Goal: Navigation & Orientation: Find specific page/section

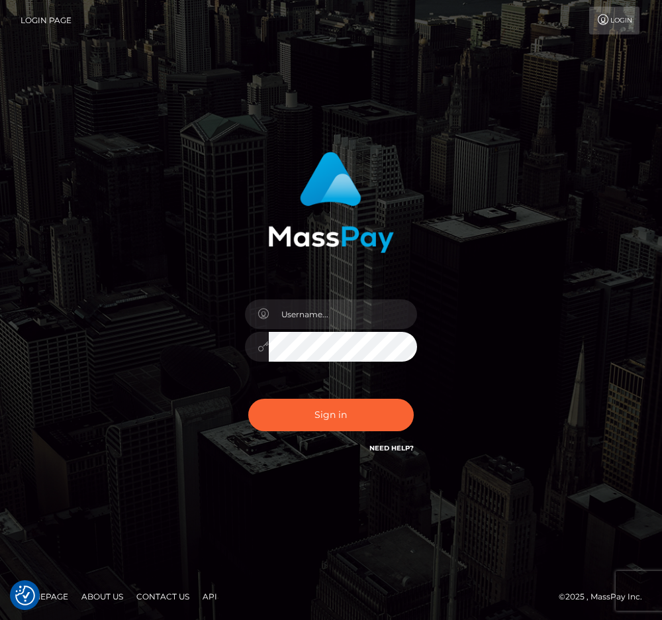
checkbox input "true"
type input "raewhit"
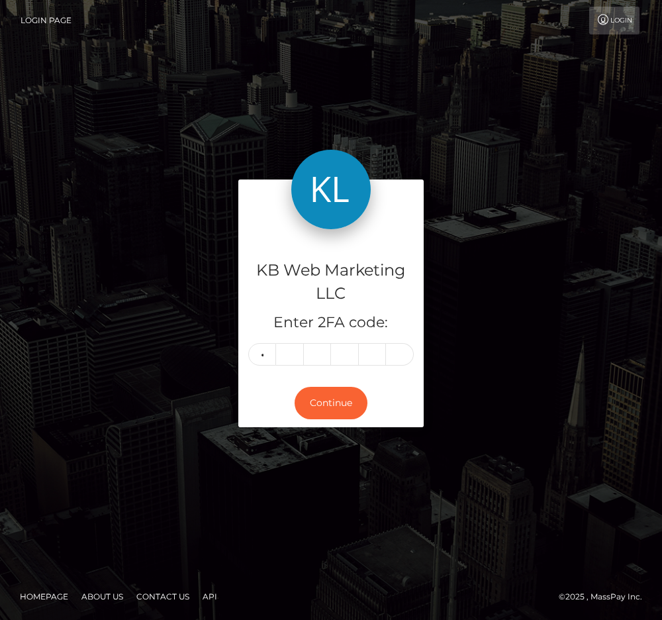
type input "9"
type input "4"
type input "7"
type input "2"
type input "9"
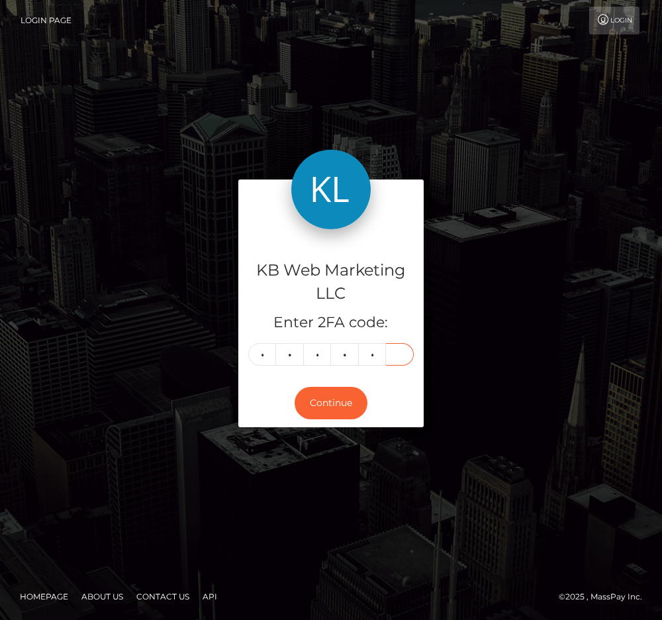
type input "8"
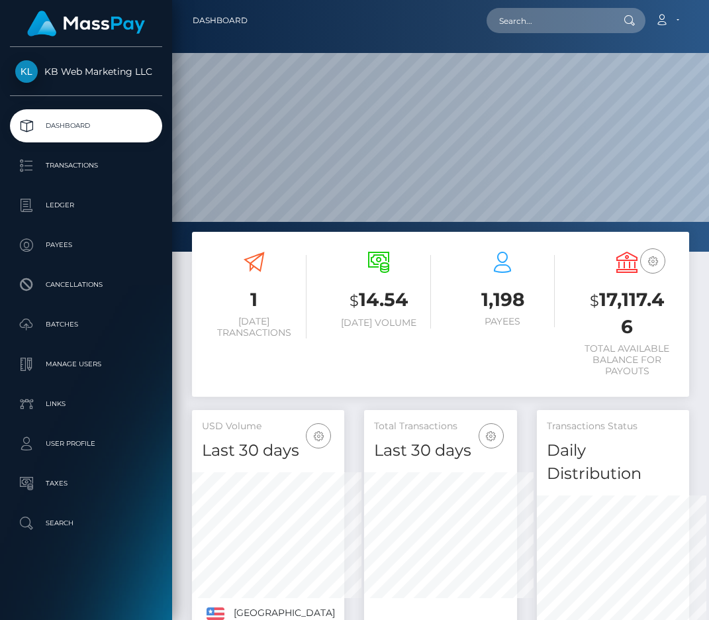
scroll to position [661821, 661536]
click at [93, 312] on link "Batches" at bounding box center [86, 324] width 152 height 33
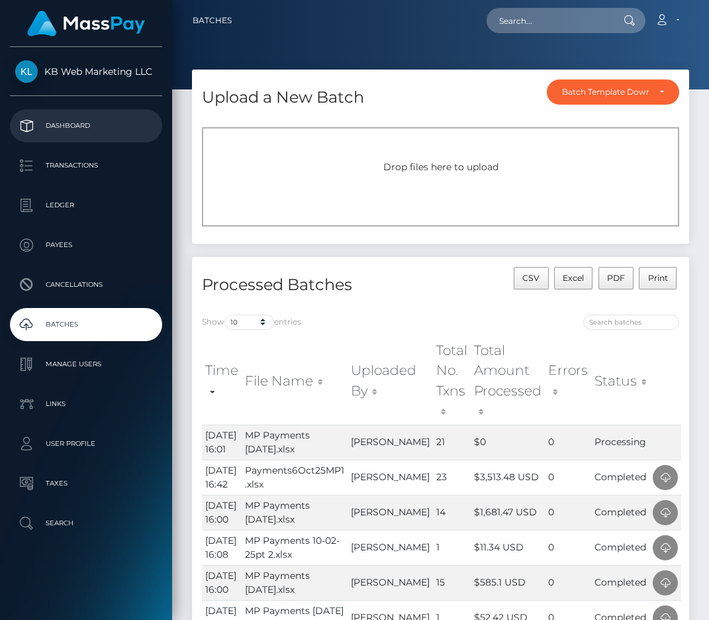
click at [29, 126] on p "Dashboard" at bounding box center [86, 126] width 142 height 20
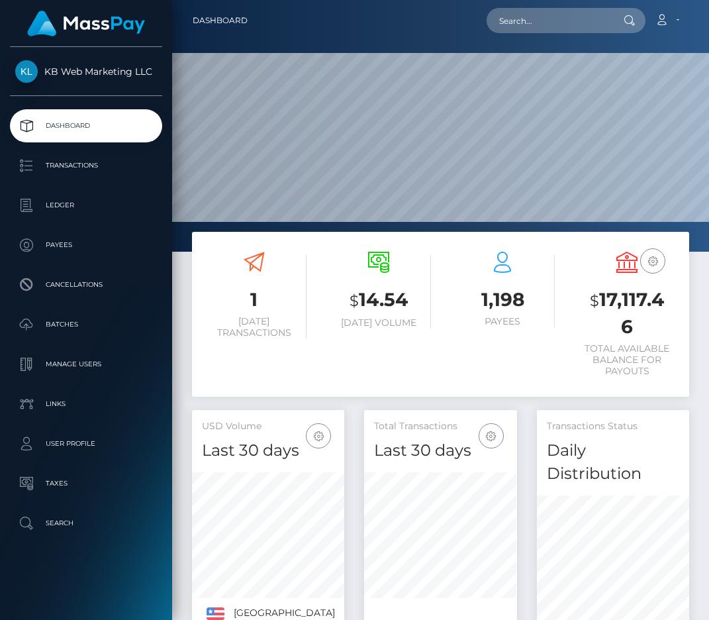
scroll to position [256, 153]
click at [91, 340] on link "Batches" at bounding box center [86, 324] width 152 height 33
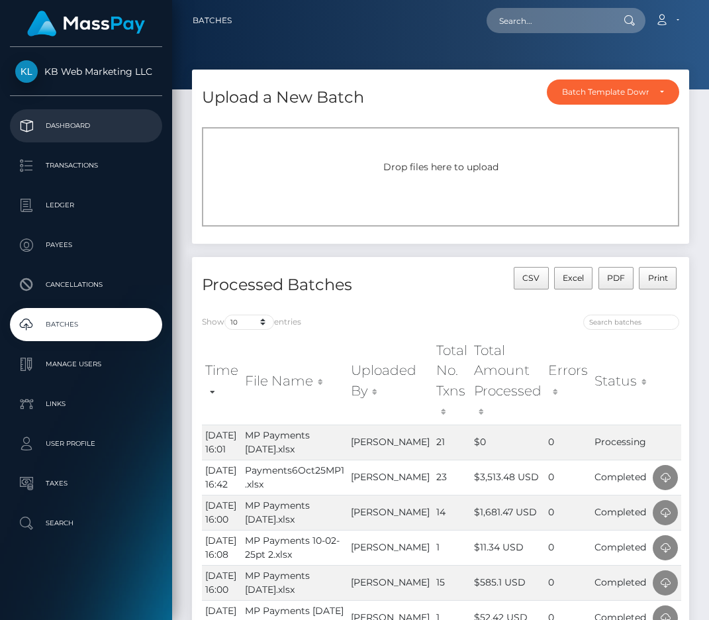
click at [85, 132] on p "Dashboard" at bounding box center [86, 126] width 142 height 20
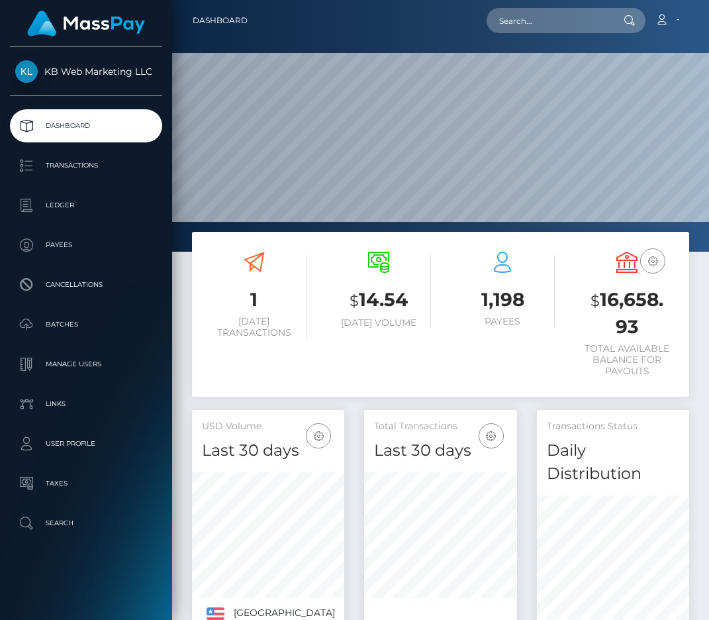
scroll to position [256, 153]
click at [79, 326] on p "Batches" at bounding box center [86, 324] width 142 height 20
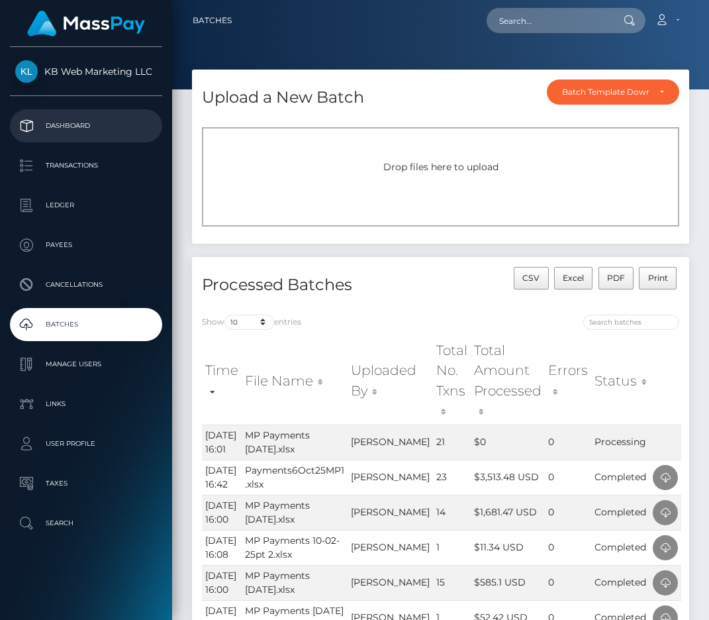
click at [94, 120] on p "Dashboard" at bounding box center [86, 126] width 142 height 20
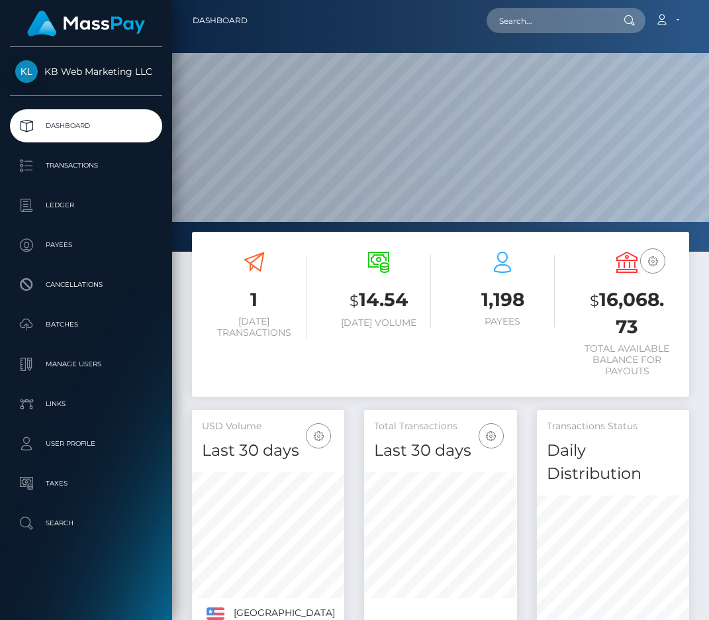
scroll to position [256, 153]
click at [68, 330] on p "Batches" at bounding box center [86, 324] width 142 height 20
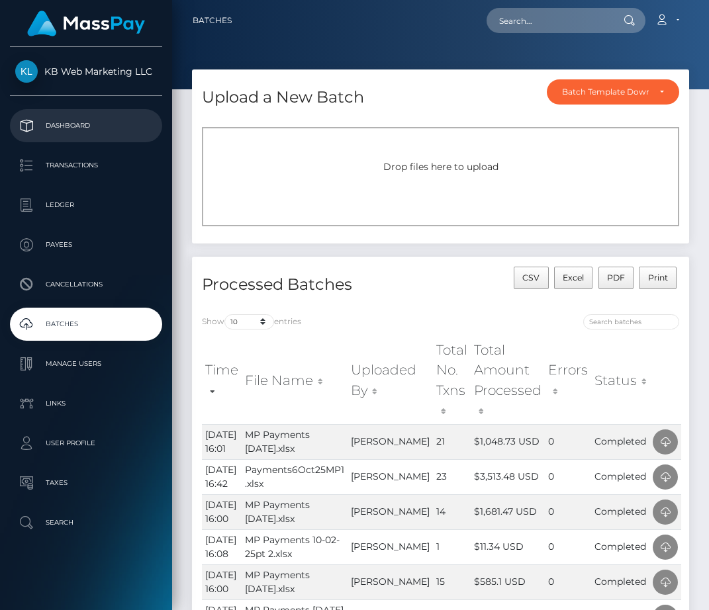
click at [69, 115] on link "Dashboard" at bounding box center [86, 125] width 152 height 33
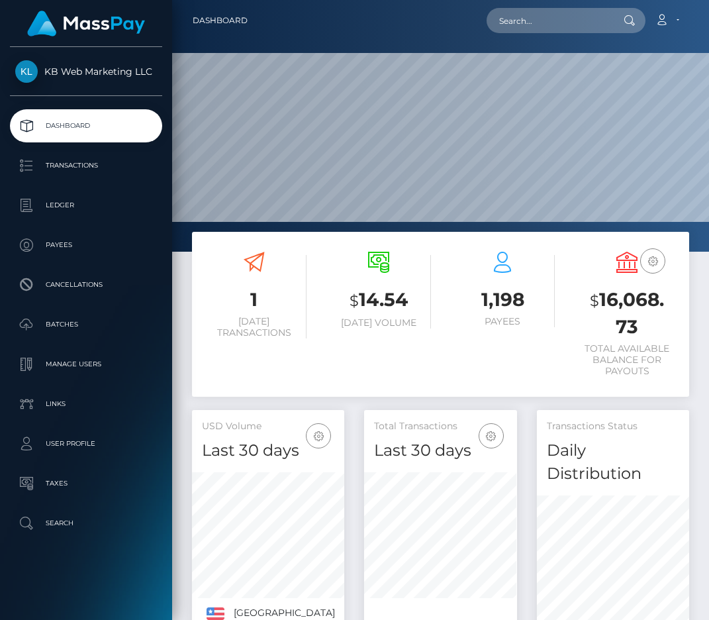
scroll to position [256, 153]
drag, startPoint x: 642, startPoint y: 324, endPoint x: 599, endPoint y: 305, distance: 47.1
click at [599, 305] on h3 "$ 16,068.73" at bounding box center [627, 313] width 105 height 53
copy h3 "16,068.73"
